Goal: Task Accomplishment & Management: Use online tool/utility

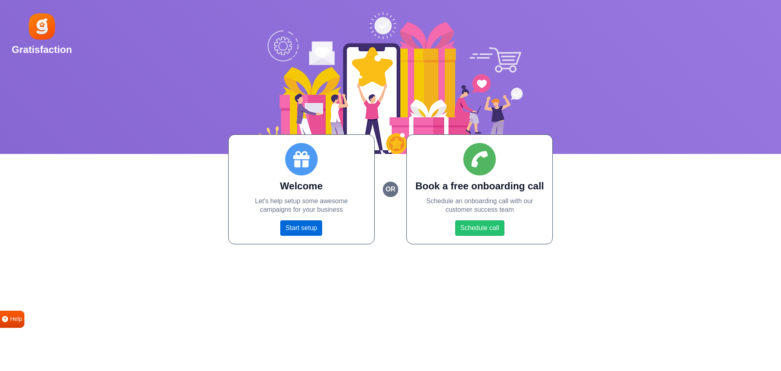
click at [292, 231] on link "Start setup" at bounding box center [301, 227] width 42 height 15
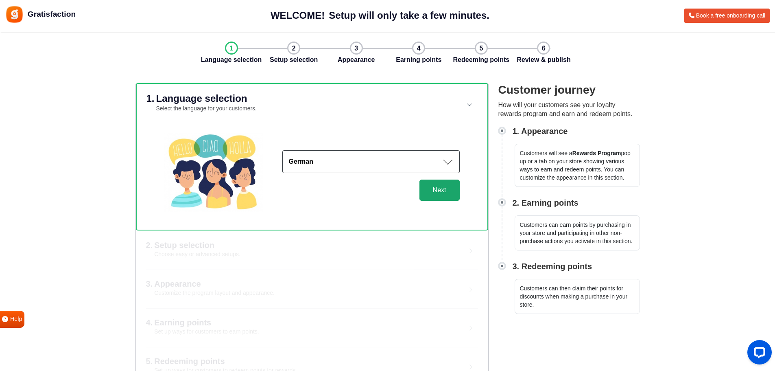
click at [446, 194] on button "Next" at bounding box center [439, 189] width 40 height 21
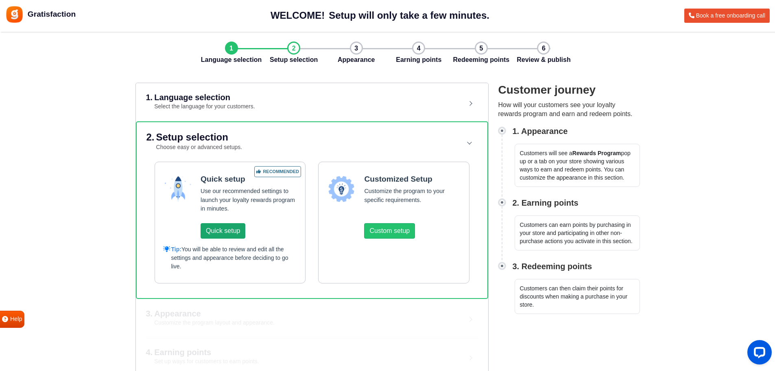
click at [217, 235] on button "Quick setup" at bounding box center [223, 230] width 45 height 15
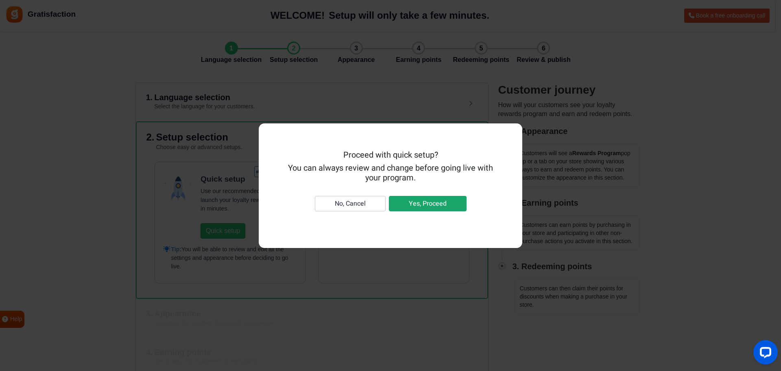
click at [410, 200] on button "Yes, Proceed" at bounding box center [428, 203] width 78 height 15
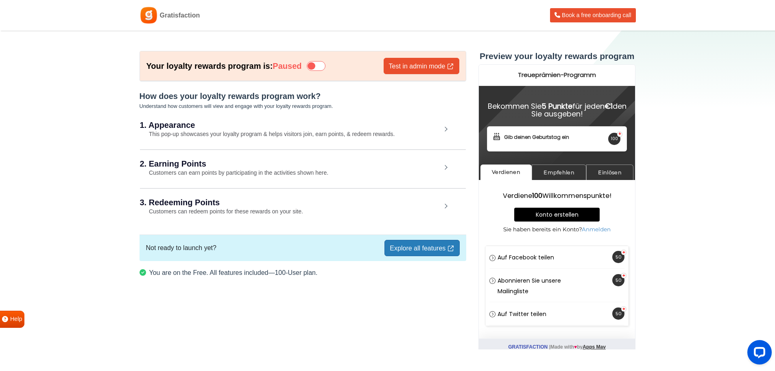
click at [419, 246] on link "Explore all features" at bounding box center [421, 248] width 75 height 16
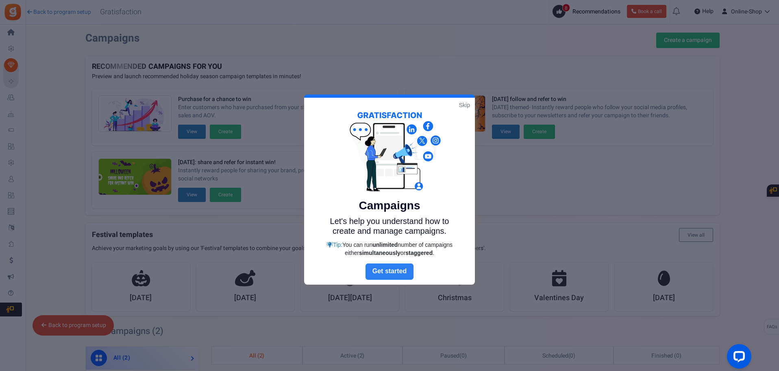
click at [383, 270] on link "Next" at bounding box center [390, 271] width 48 height 16
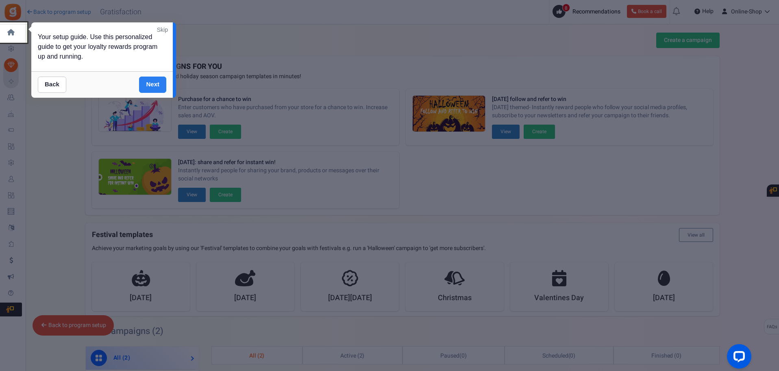
click at [150, 81] on link "Next" at bounding box center [152, 84] width 27 height 16
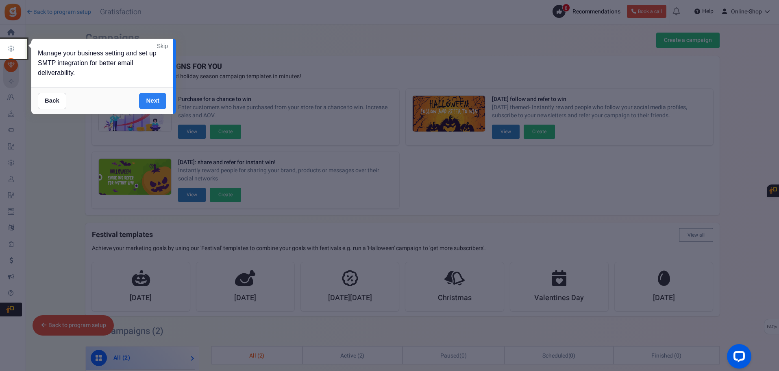
click at [152, 104] on link "Next" at bounding box center [152, 101] width 27 height 16
